Goal: Information Seeking & Learning: Learn about a topic

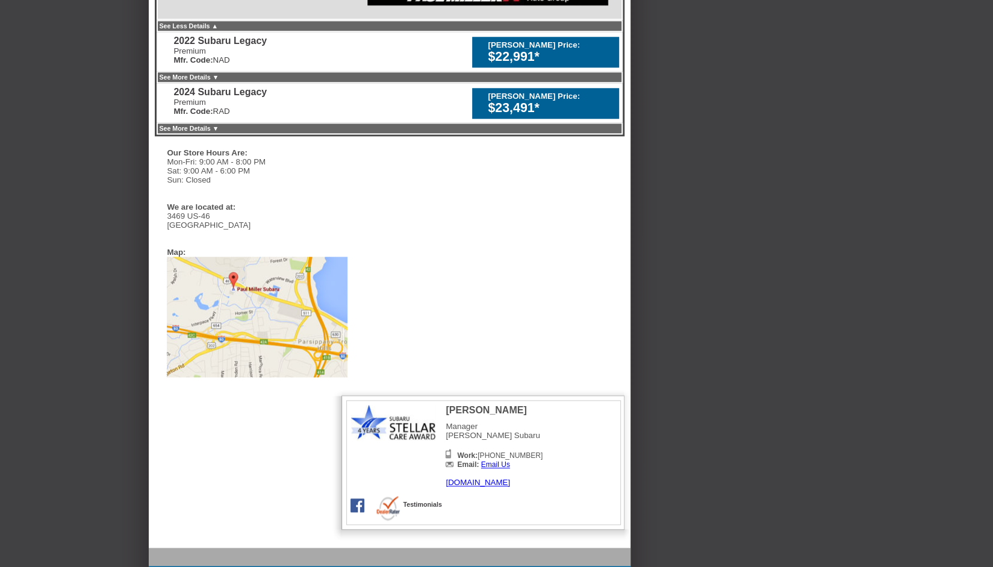
scroll to position [796, 0]
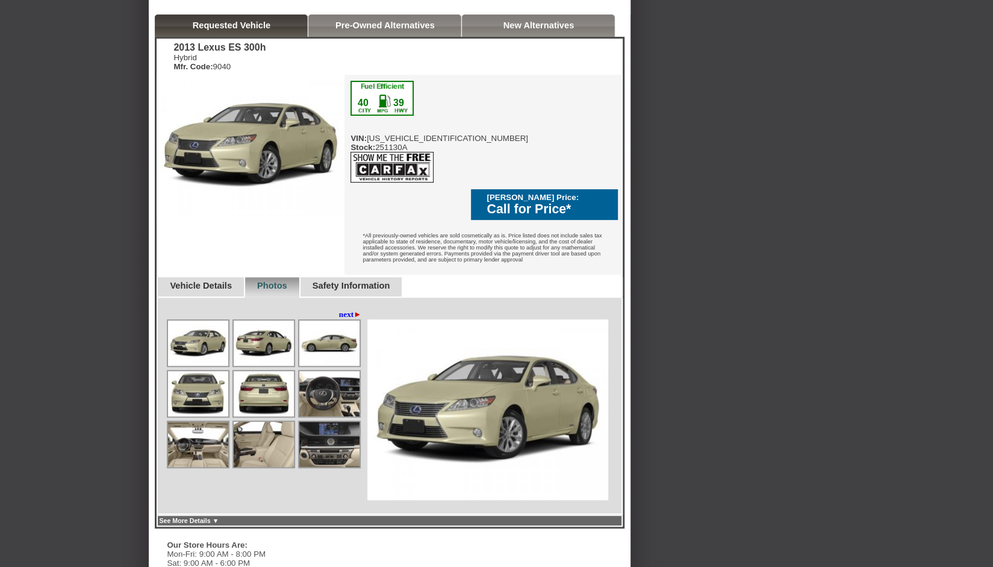
scroll to position [264, 0]
click at [339, 309] on link "next ►" at bounding box center [350, 314] width 23 height 10
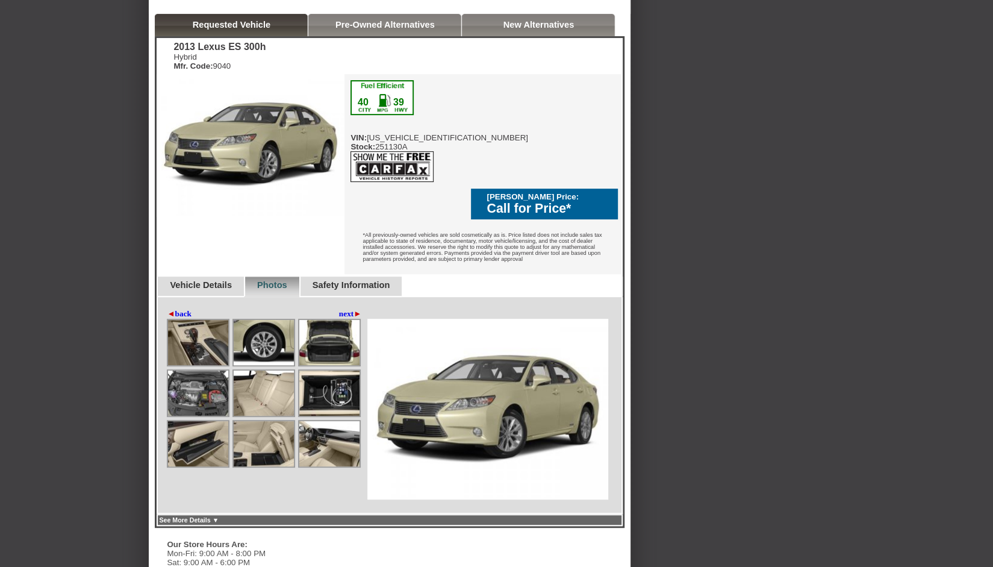
click at [339, 309] on link "next ►" at bounding box center [350, 314] width 23 height 10
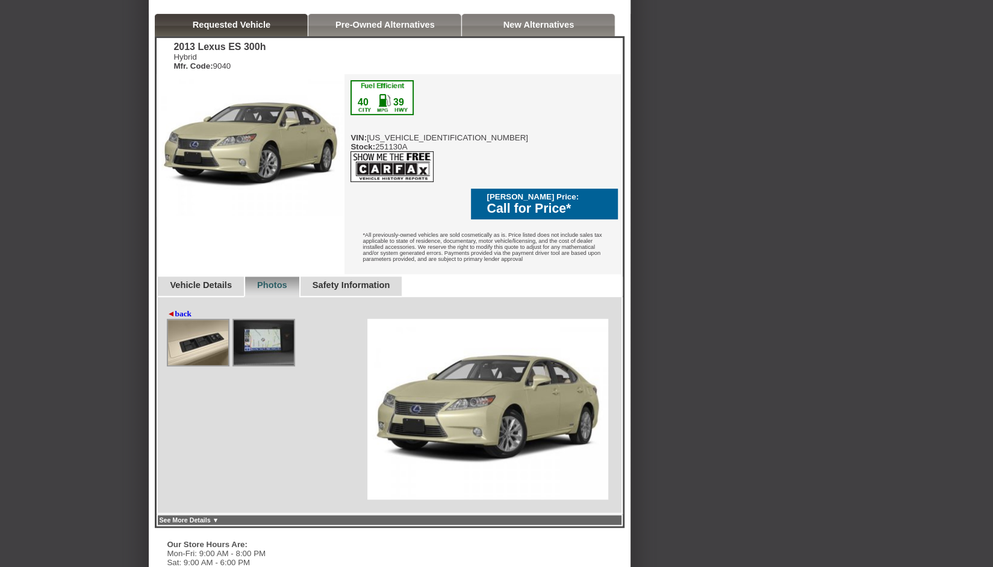
click at [215, 280] on link "Vehicle Details" at bounding box center [201, 285] width 62 height 10
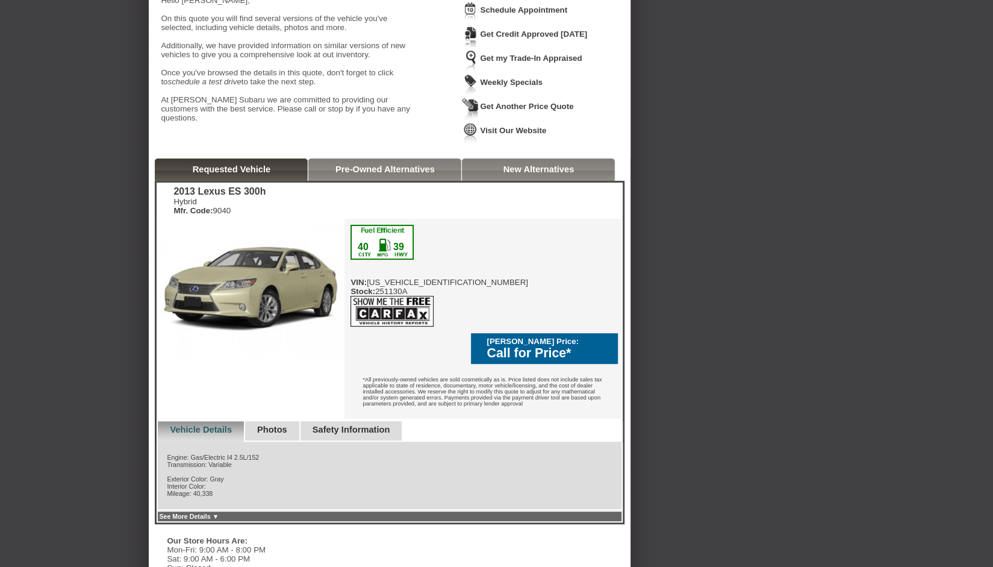
scroll to position [0, 0]
